Goal: Information Seeking & Learning: Learn about a topic

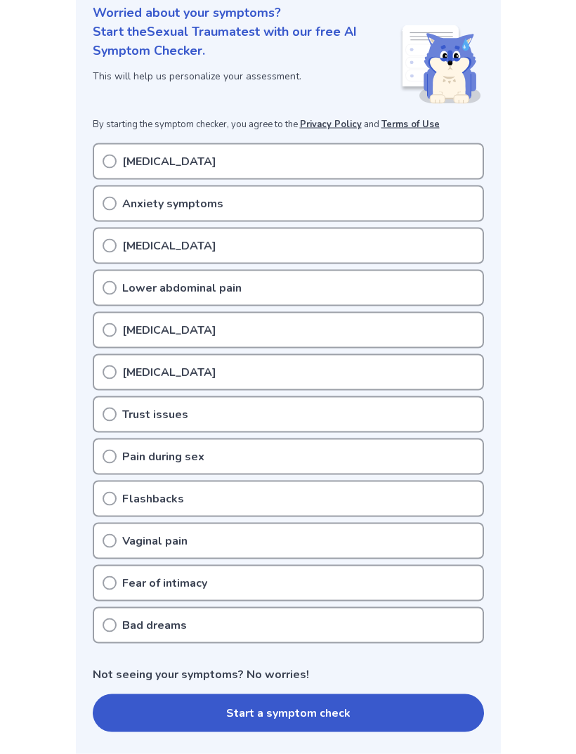
scroll to position [179, 0]
click at [283, 373] on div "[MEDICAL_DATA]" at bounding box center [288, 372] width 391 height 37
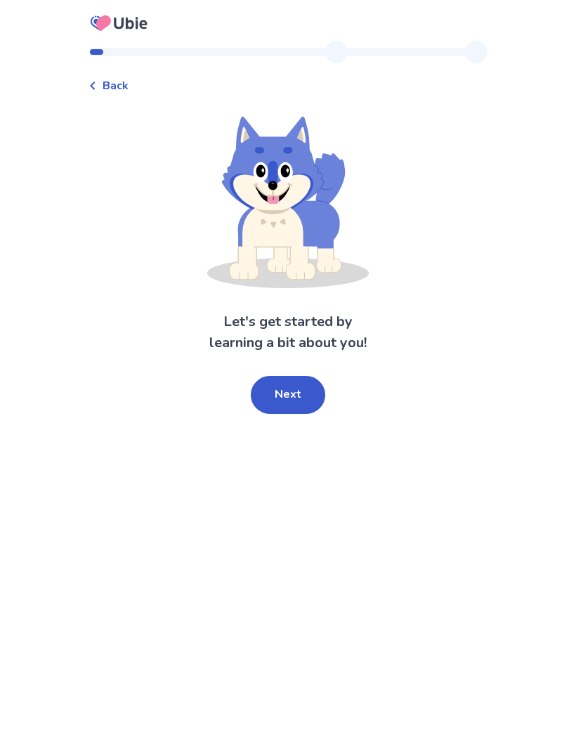
click at [298, 406] on button "Next" at bounding box center [288, 395] width 75 height 38
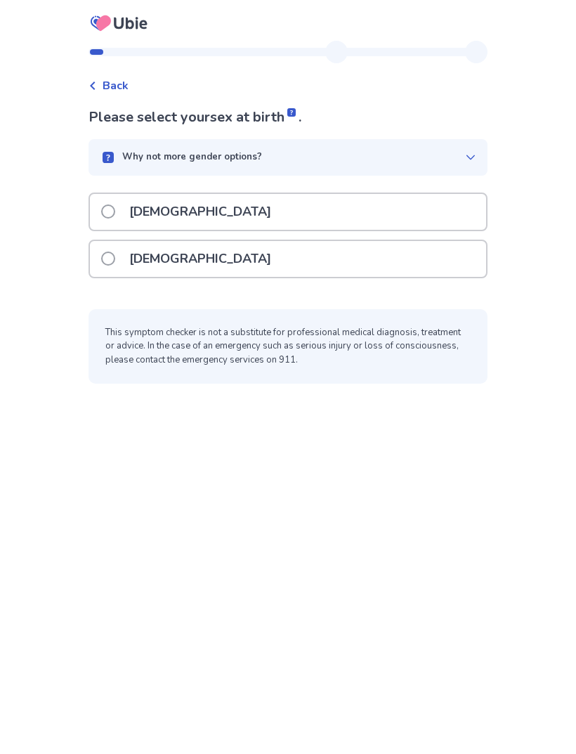
click at [314, 261] on div "[DEMOGRAPHIC_DATA]" at bounding box center [288, 259] width 396 height 36
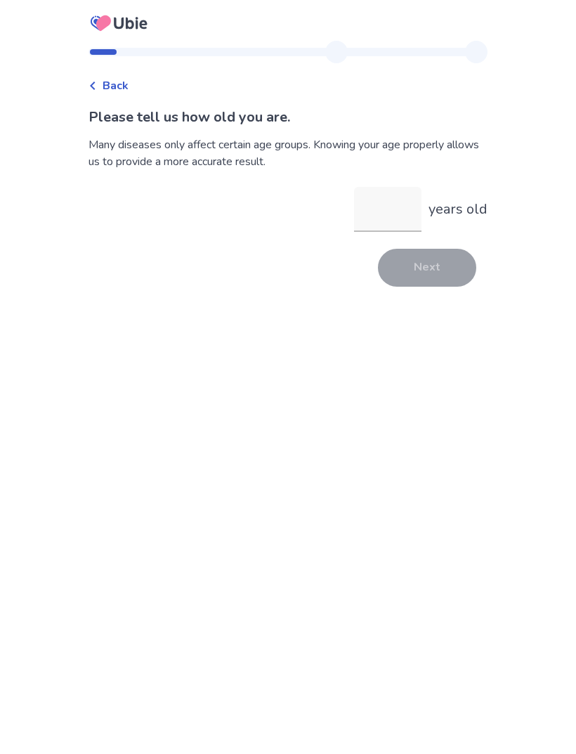
click at [390, 222] on input "years old" at bounding box center [387, 209] width 67 height 45
type input "**"
click at [425, 264] on button "Next" at bounding box center [427, 268] width 98 height 38
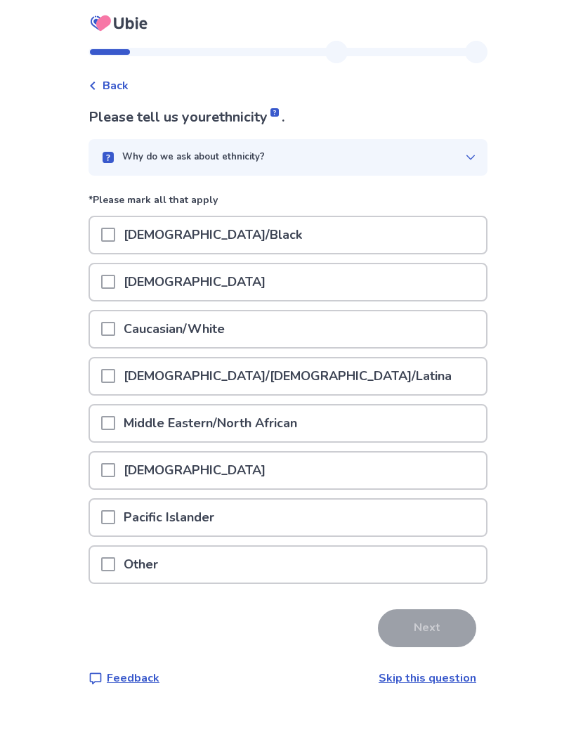
click at [273, 560] on div "Other" at bounding box center [288, 565] width 396 height 36
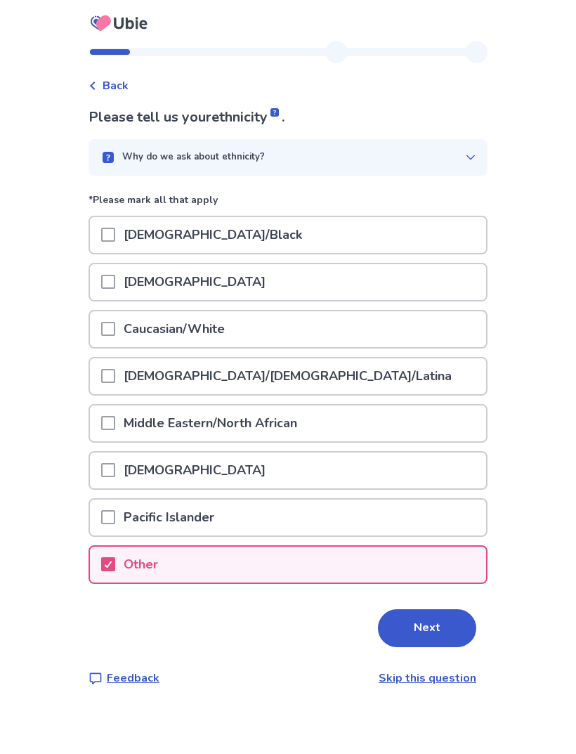
click at [431, 622] on button "Next" at bounding box center [427, 628] width 98 height 38
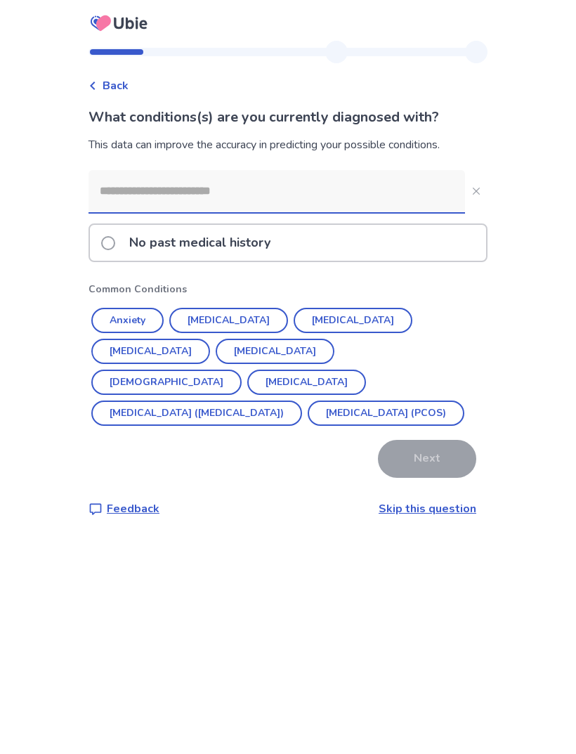
click at [418, 509] on link "Skip this question" at bounding box center [428, 508] width 98 height 15
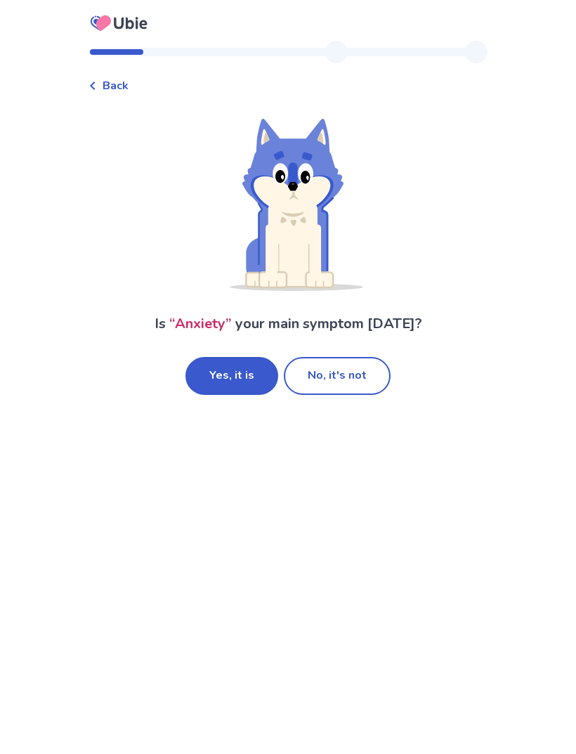
click at [250, 377] on button "Yes, it is" at bounding box center [232, 376] width 93 height 38
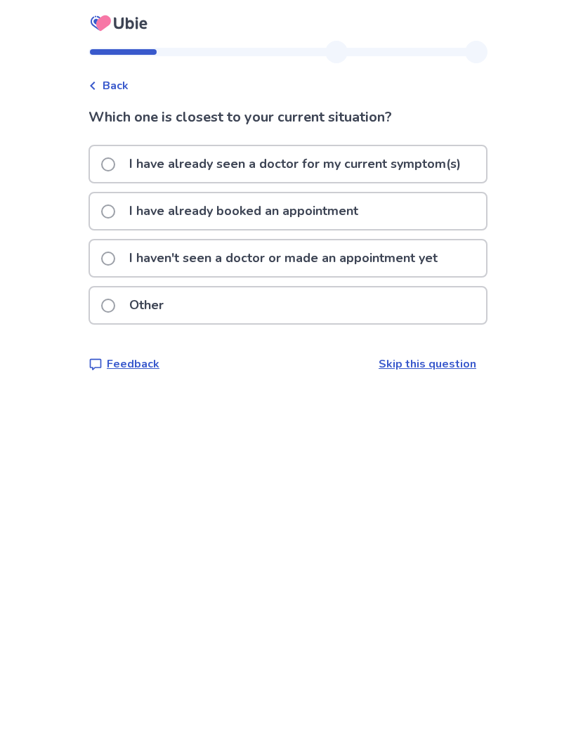
click at [439, 161] on p "I have already seen a doctor for my current symptom(s)" at bounding box center [295, 164] width 349 height 36
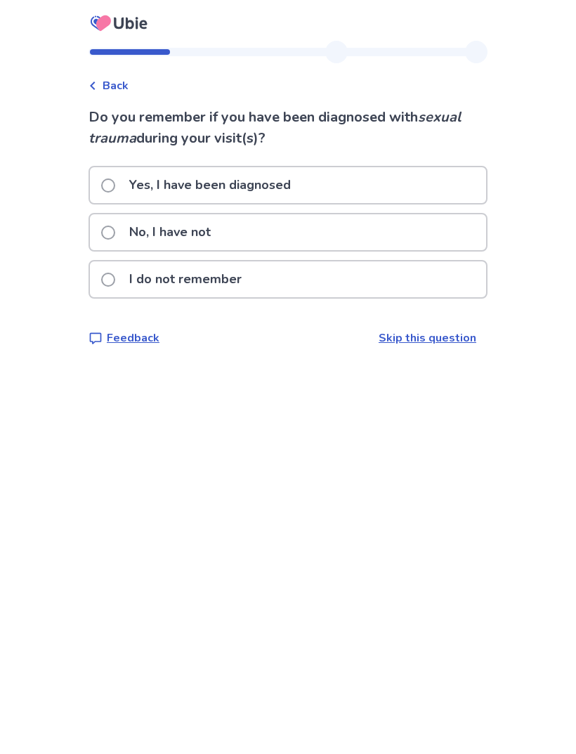
click at [403, 231] on div "No, I have not" at bounding box center [288, 232] width 396 height 36
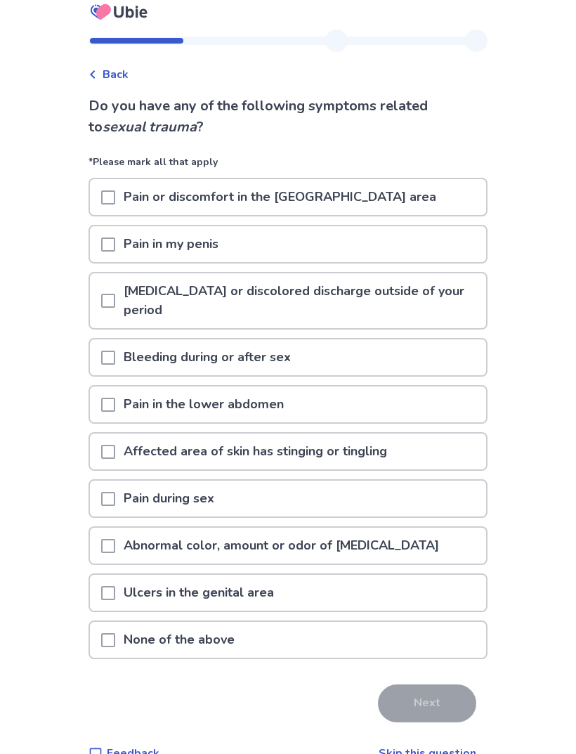
scroll to position [45, 0]
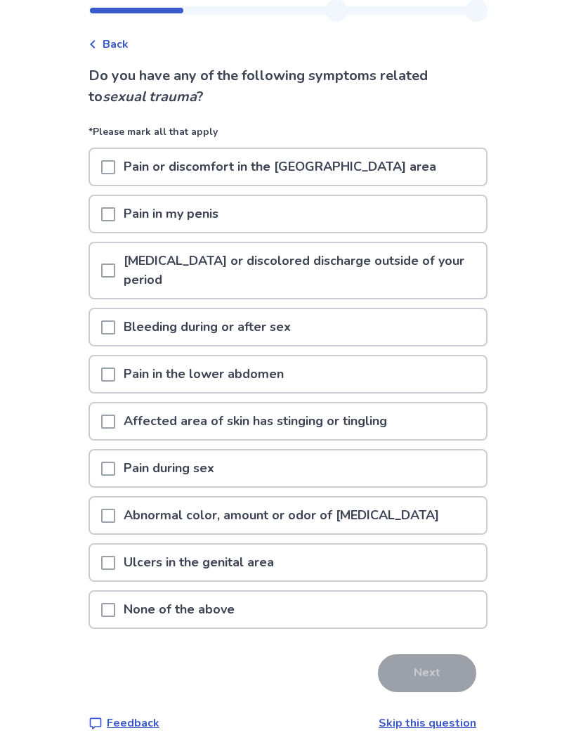
click at [281, 607] on div "None of the above" at bounding box center [288, 610] width 396 height 36
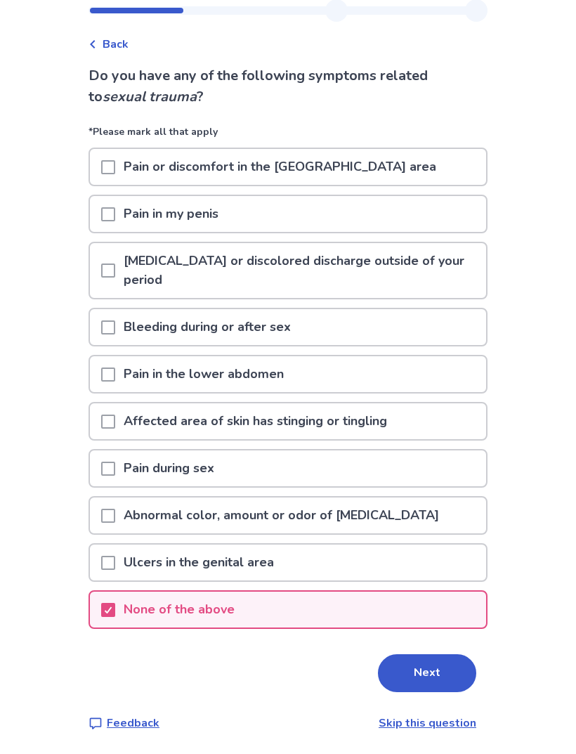
click at [301, 604] on div "None of the above" at bounding box center [288, 610] width 396 height 36
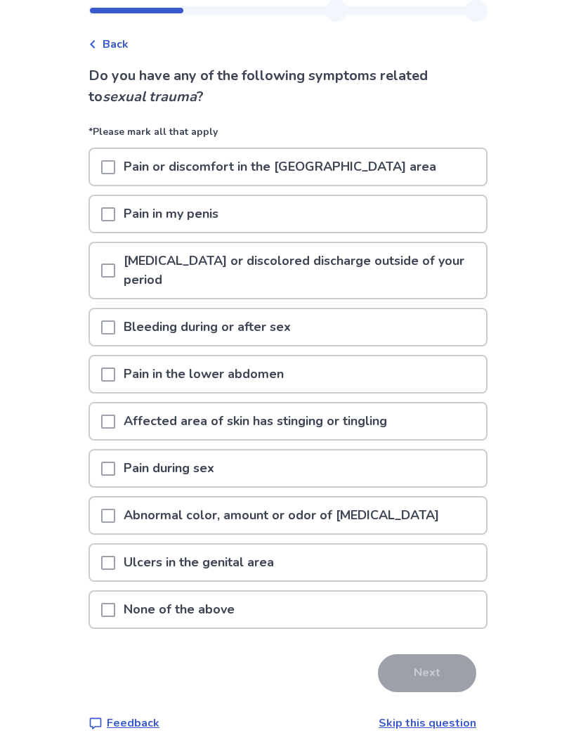
click at [318, 599] on div "None of the above" at bounding box center [288, 610] width 396 height 36
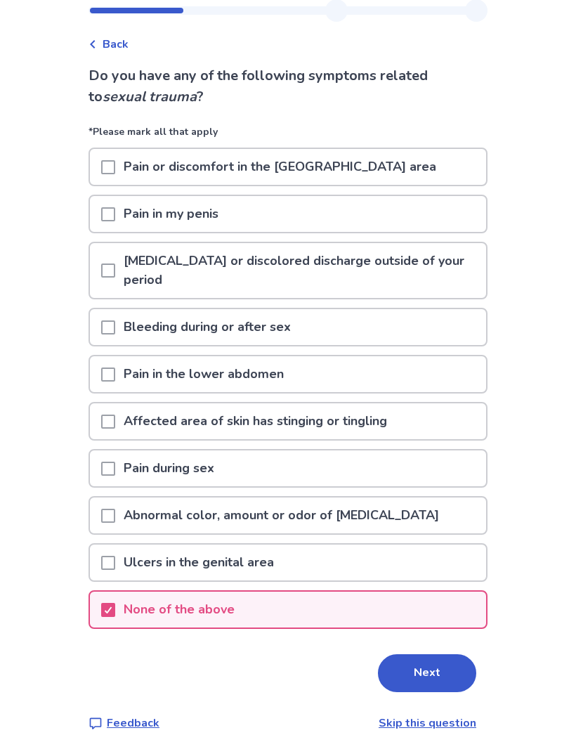
click at [408, 666] on button "Next" at bounding box center [427, 673] width 98 height 38
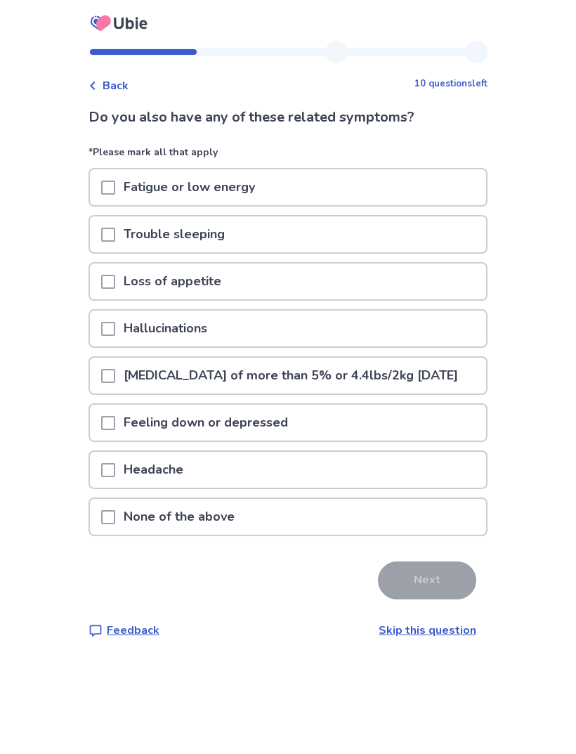
click at [427, 195] on div "Fatigue or low energy" at bounding box center [288, 187] width 396 height 36
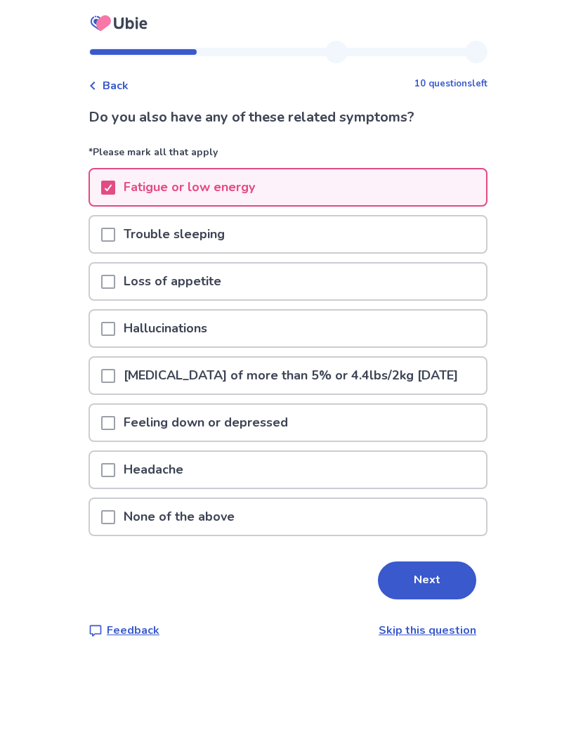
click at [402, 600] on button "Next" at bounding box center [427, 581] width 98 height 38
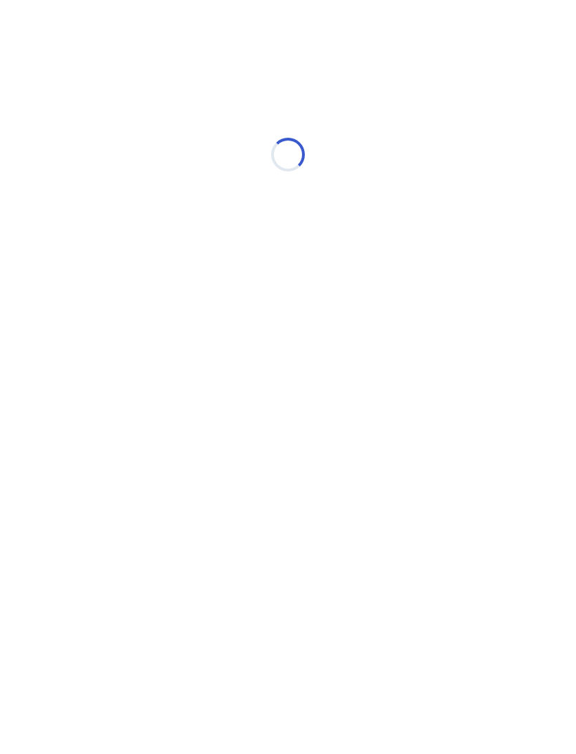
select select "*"
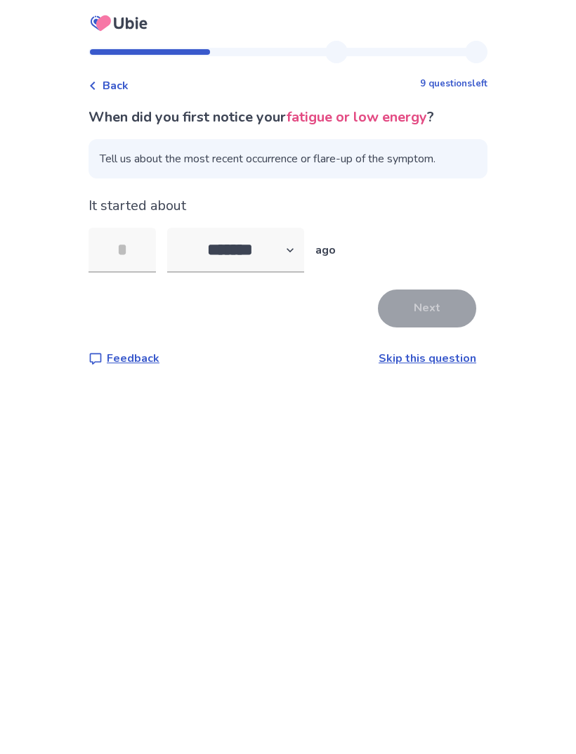
click at [407, 347] on div "When did you first notice your fatigue or low energy ? Tell us about the most r…" at bounding box center [288, 237] width 399 height 260
click at [422, 363] on link "Skip this question" at bounding box center [428, 358] width 98 height 15
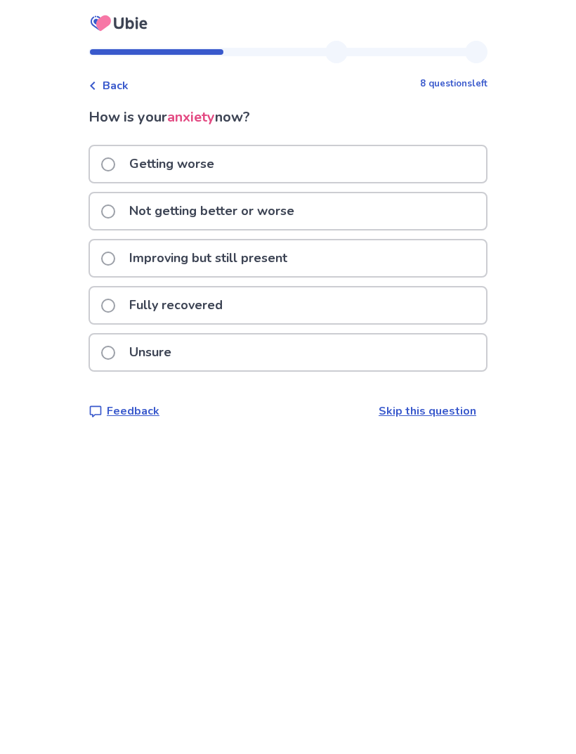
click at [380, 257] on div "Improving but still present" at bounding box center [288, 258] width 396 height 36
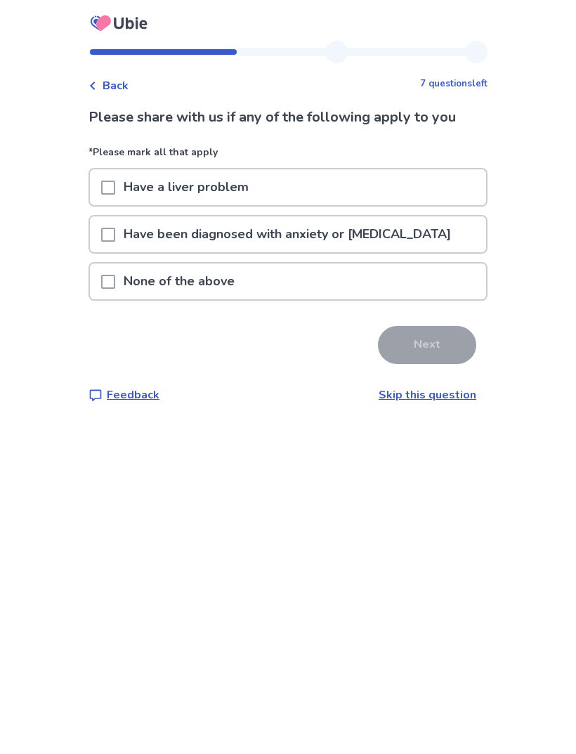
click at [415, 245] on p "Have been diagnosed with anxiety or [MEDICAL_DATA]" at bounding box center [287, 234] width 344 height 36
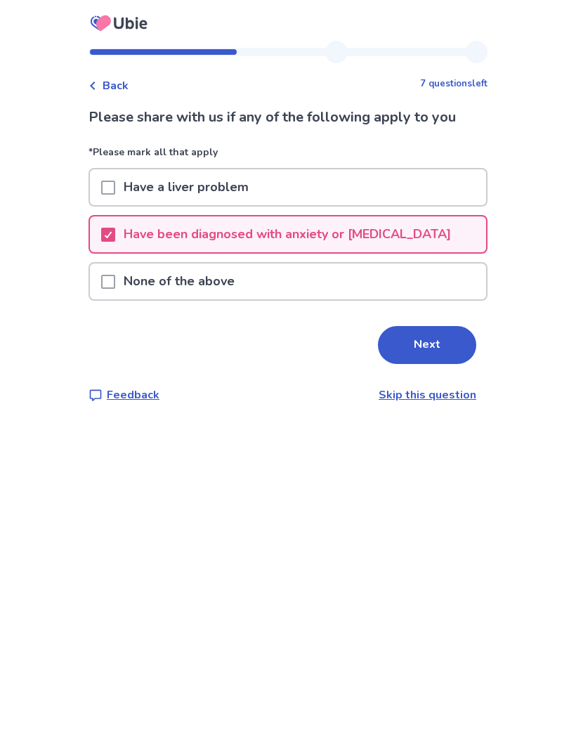
click at [424, 358] on button "Next" at bounding box center [427, 345] width 98 height 38
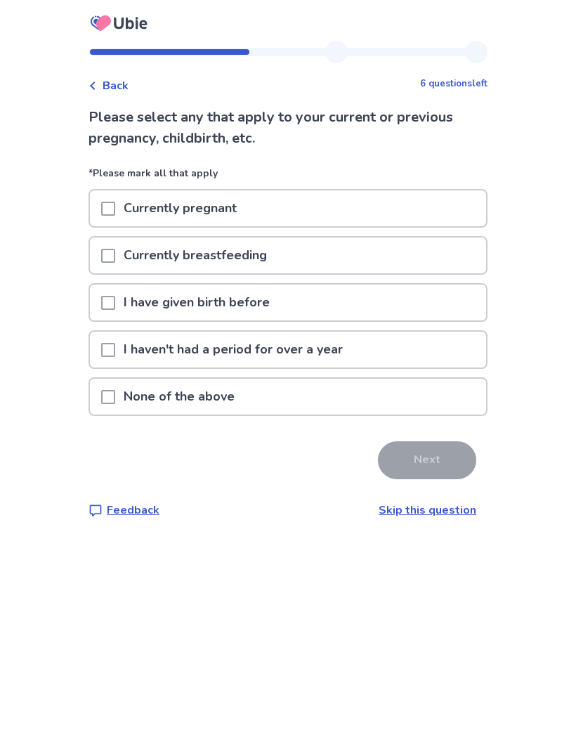
click at [303, 403] on div "None of the above" at bounding box center [288, 397] width 396 height 36
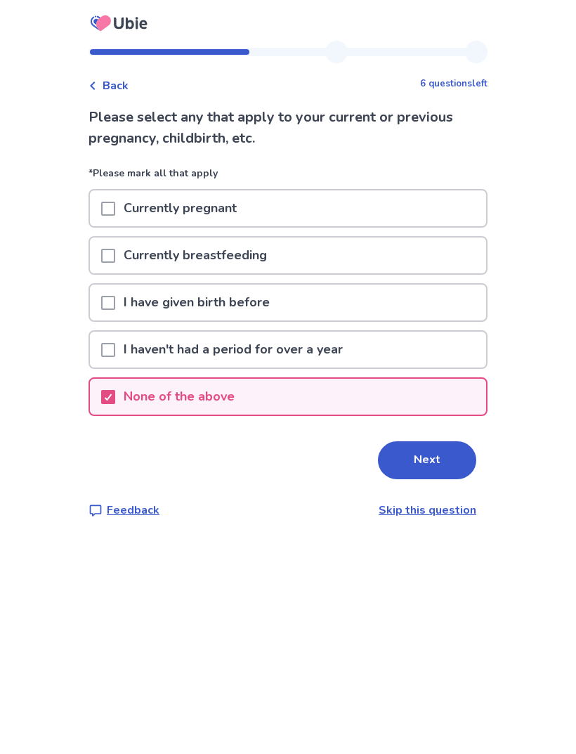
click at [387, 465] on button "Next" at bounding box center [427, 460] width 98 height 38
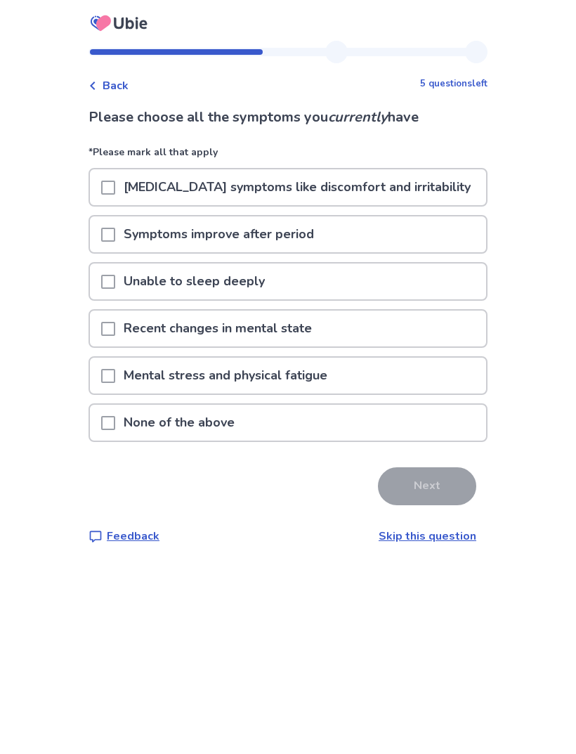
click at [330, 385] on p "Mental stress and physical fatigue" at bounding box center [225, 376] width 221 height 36
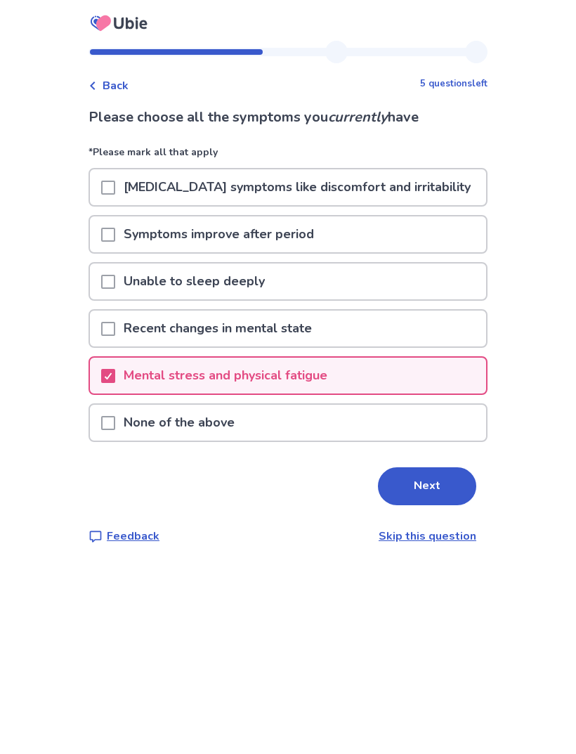
click at [412, 491] on button "Next" at bounding box center [427, 486] width 98 height 38
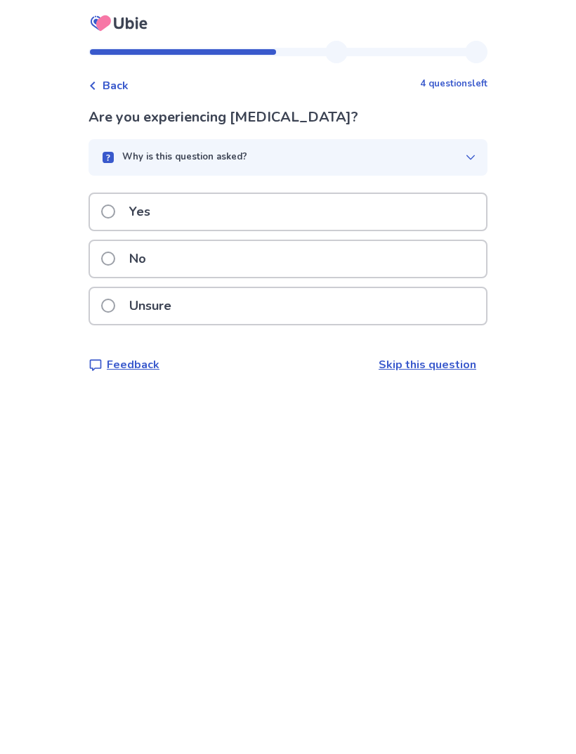
click at [358, 265] on div "No" at bounding box center [288, 259] width 396 height 36
click at [391, 260] on div "No" at bounding box center [288, 259] width 396 height 36
click at [378, 207] on div "Yes" at bounding box center [288, 212] width 396 height 36
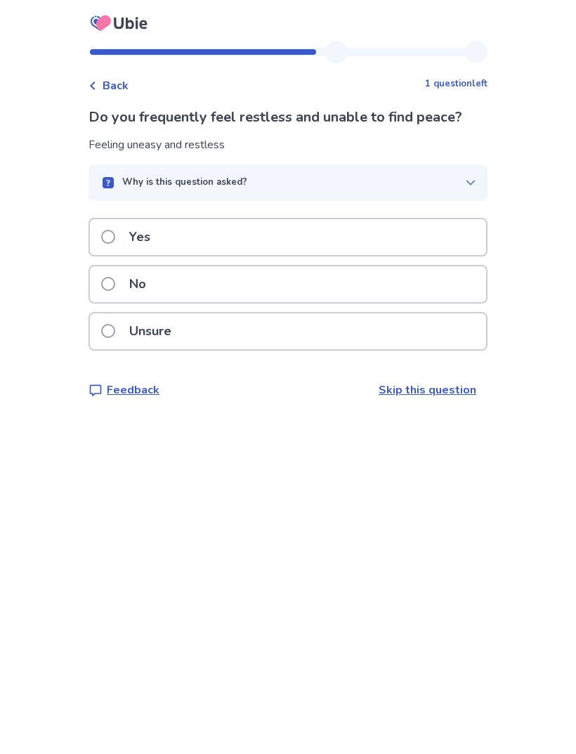
click at [365, 284] on div "No" at bounding box center [288, 284] width 396 height 36
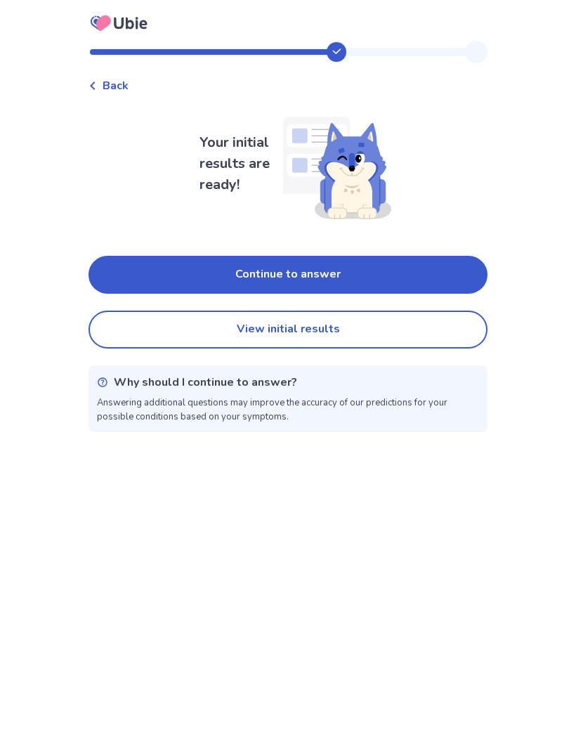
click at [391, 278] on button "Continue to answer" at bounding box center [288, 275] width 399 height 38
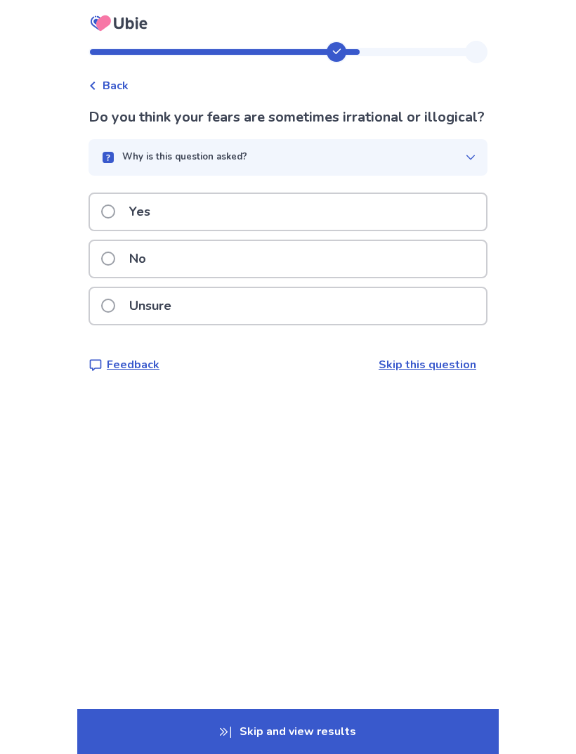
click at [387, 277] on div "No" at bounding box center [288, 259] width 396 height 36
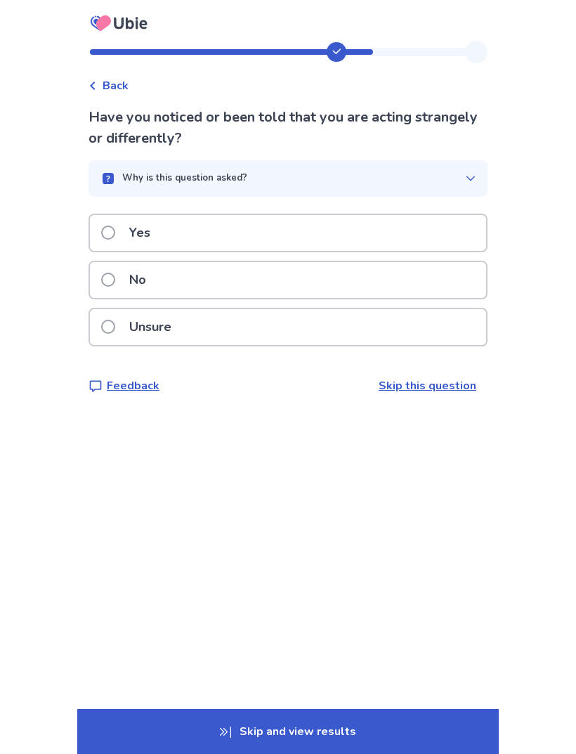
click at [391, 279] on div "No" at bounding box center [288, 280] width 396 height 36
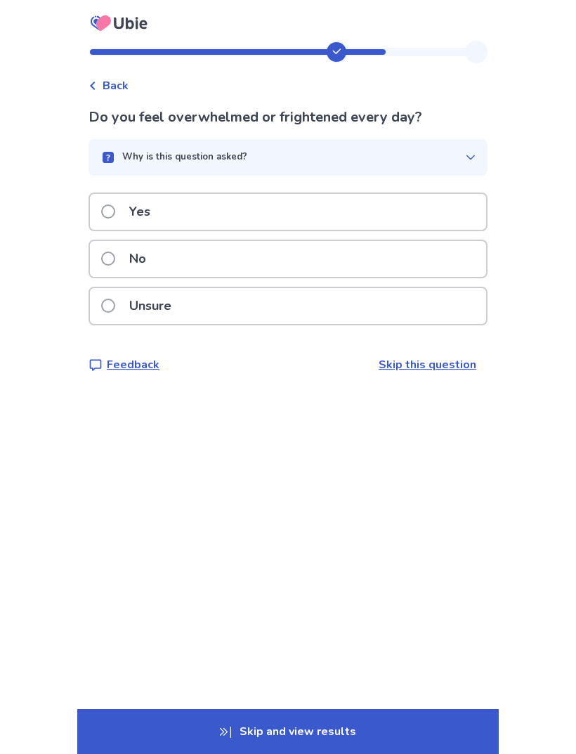
click at [373, 267] on div "No" at bounding box center [288, 259] width 396 height 36
click at [411, 261] on div "No" at bounding box center [288, 259] width 396 height 36
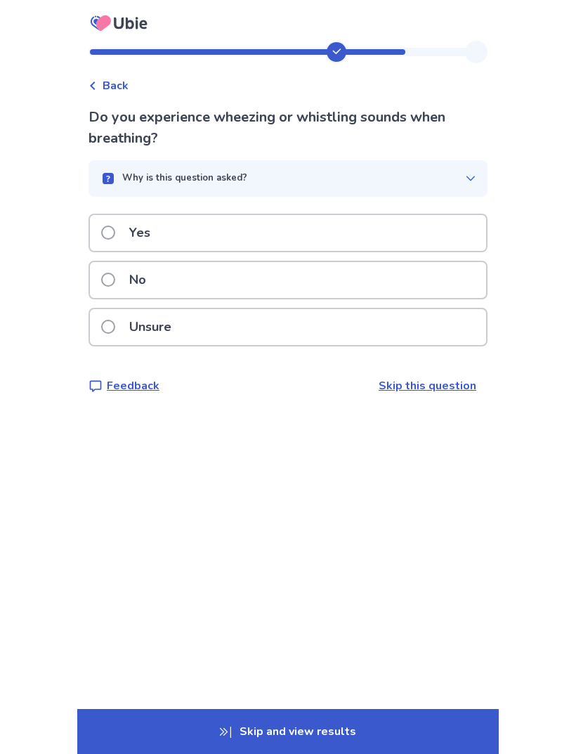
click at [375, 286] on div "No" at bounding box center [288, 280] width 396 height 36
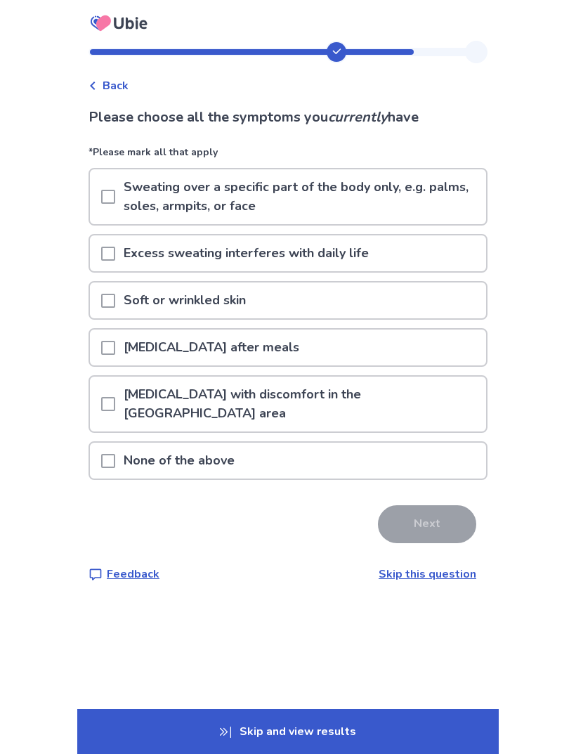
scroll to position [41, 0]
click at [359, 443] on div "None of the above" at bounding box center [288, 461] width 396 height 36
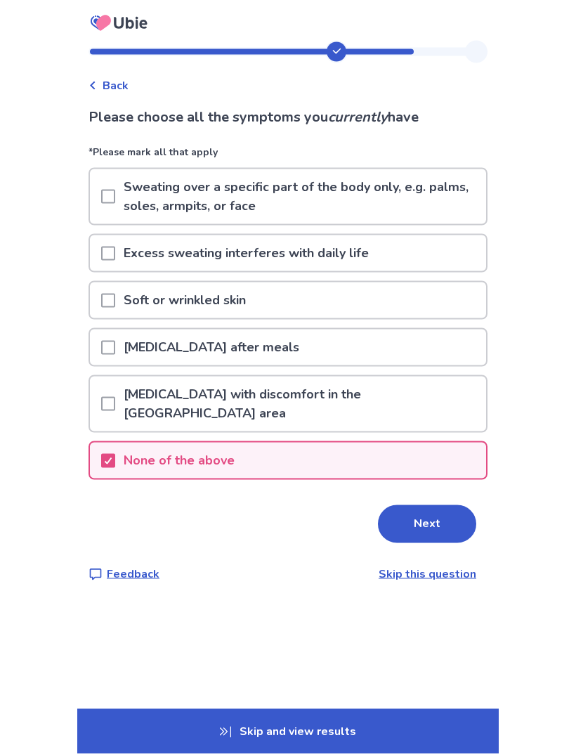
scroll to position [42, 0]
click at [396, 505] on button "Next" at bounding box center [427, 524] width 98 height 38
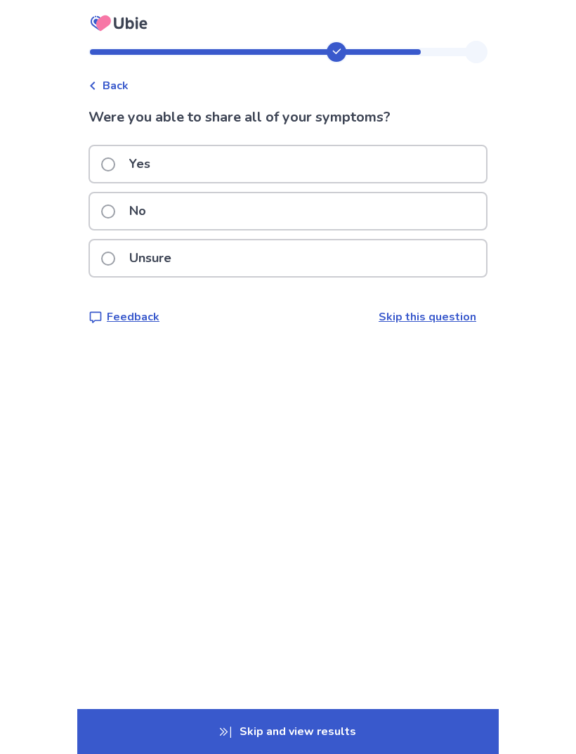
click at [368, 225] on div "No" at bounding box center [288, 211] width 396 height 36
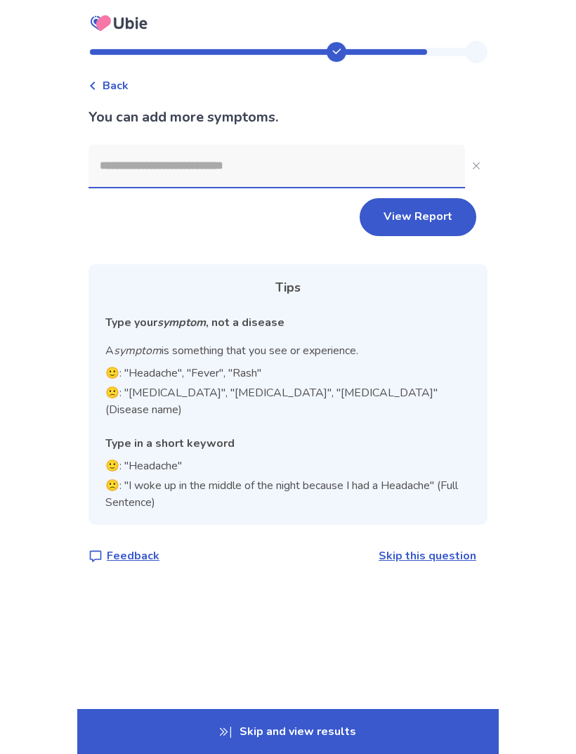
click at [367, 156] on input at bounding box center [277, 166] width 377 height 42
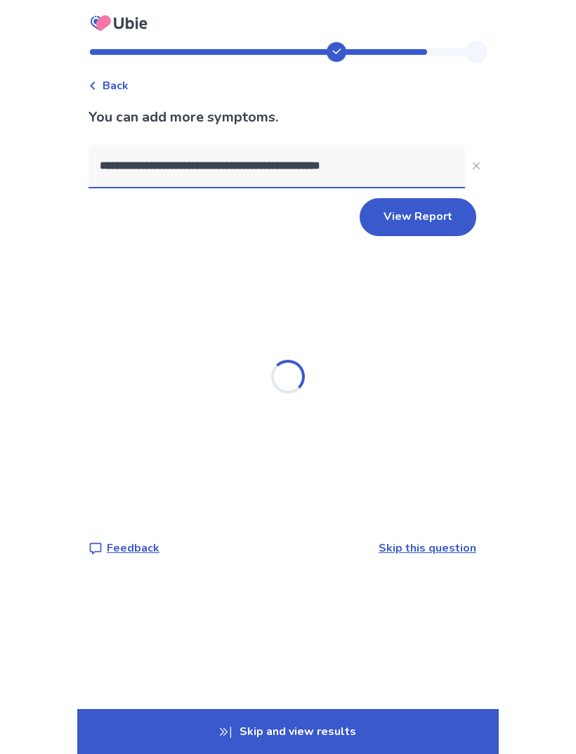
type input "**********"
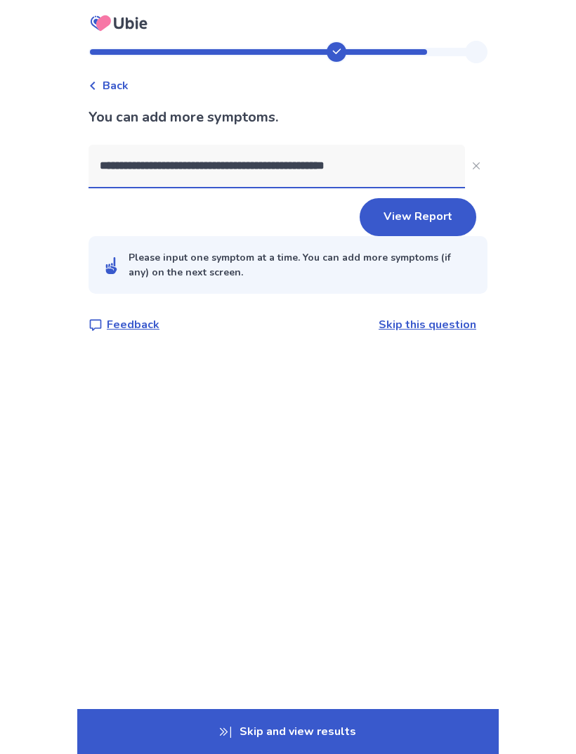
click at [431, 224] on button "View Report" at bounding box center [418, 217] width 117 height 38
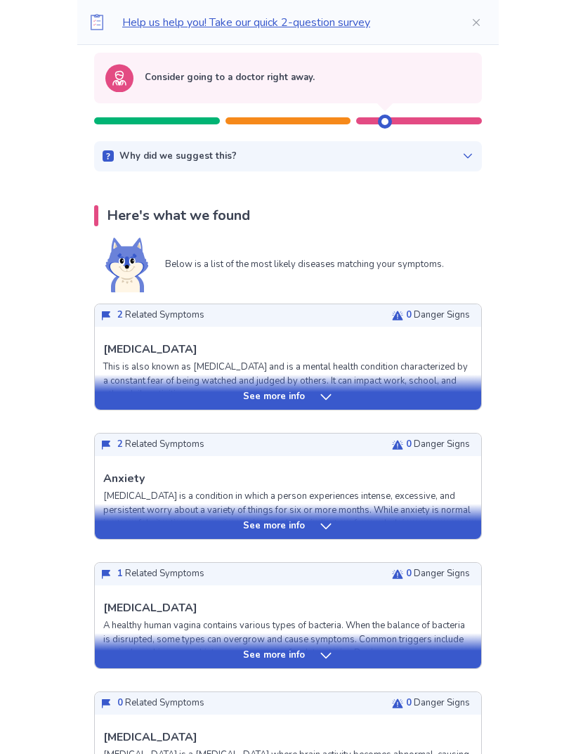
scroll to position [143, 0]
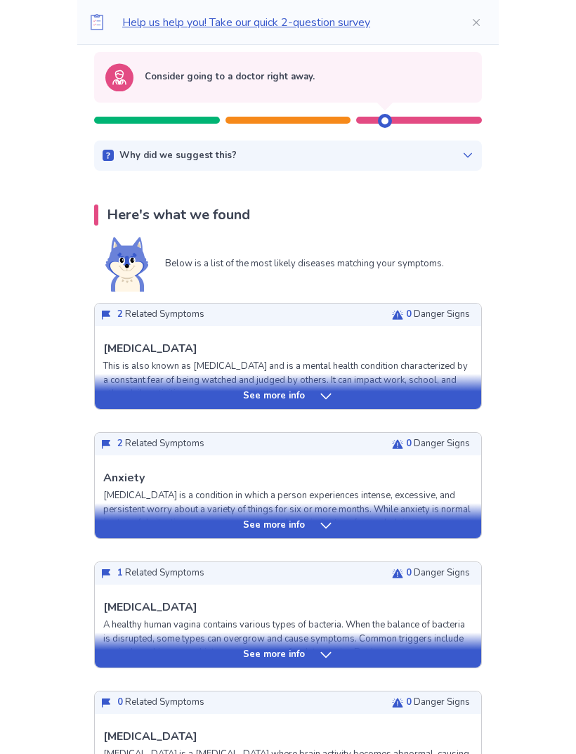
click at [315, 403] on div "See more info" at bounding box center [288, 391] width 387 height 35
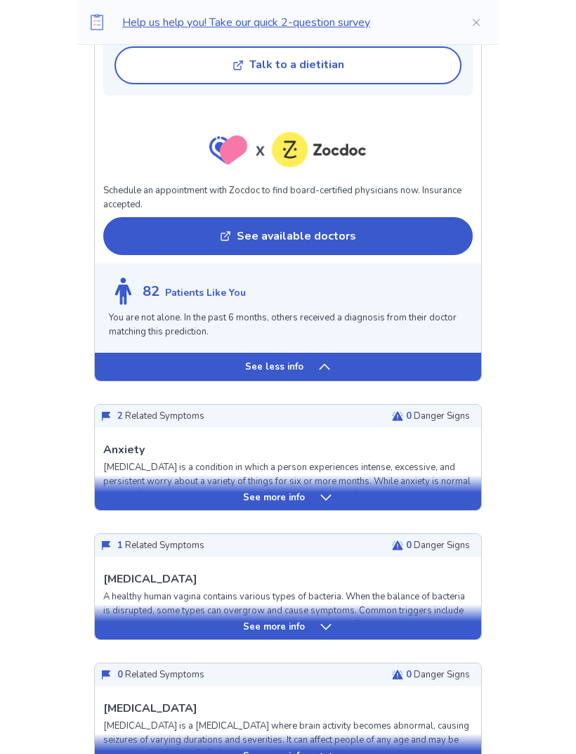
scroll to position [1111, 0]
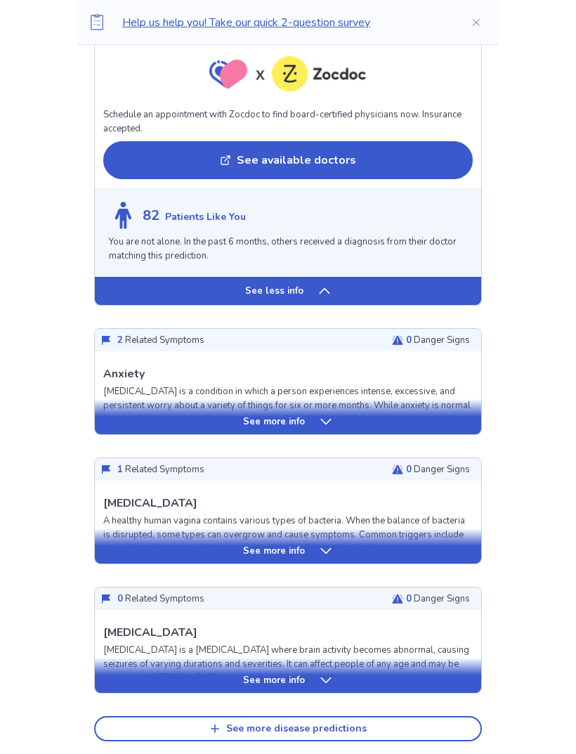
click at [331, 419] on icon at bounding box center [326, 422] width 14 height 14
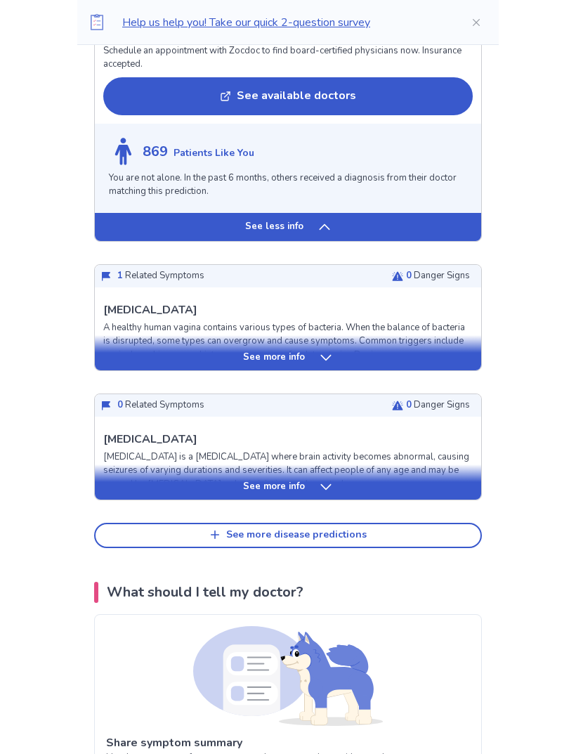
scroll to position [2291, 0]
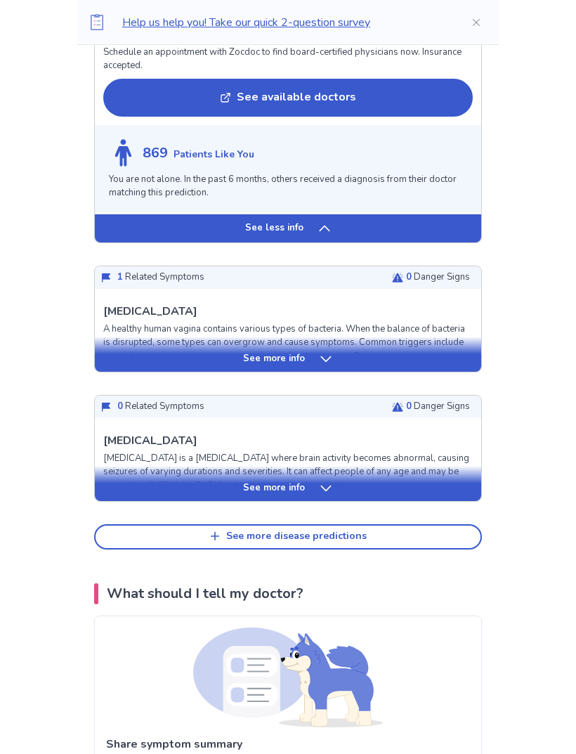
click at [302, 347] on div "See more info" at bounding box center [288, 354] width 387 height 35
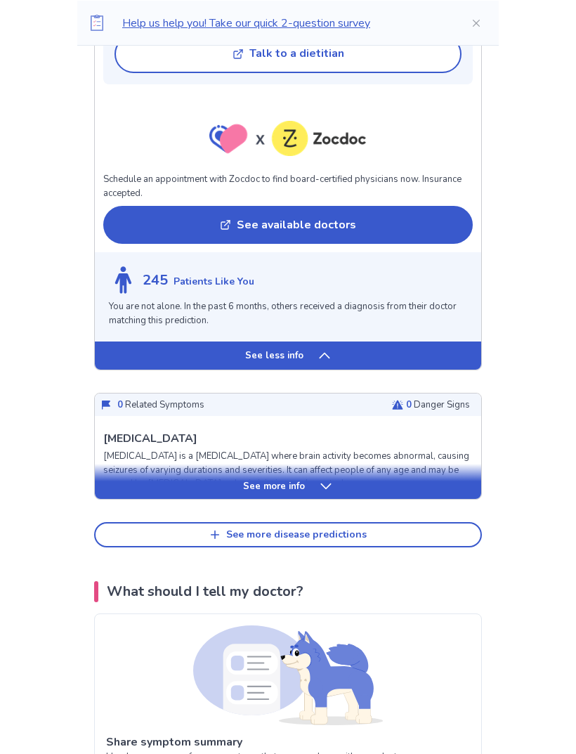
click at [316, 479] on div "See more info" at bounding box center [288, 486] width 387 height 14
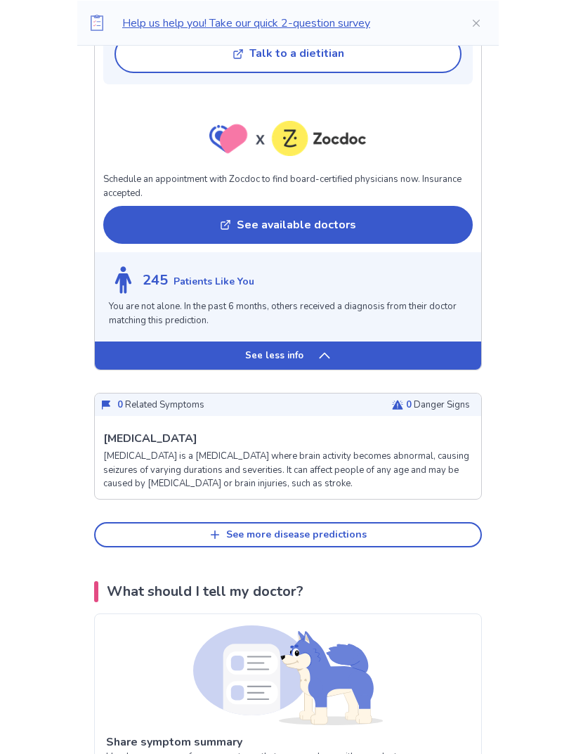
scroll to position [3320, 0]
